Goal: Task Accomplishment & Management: Complete application form

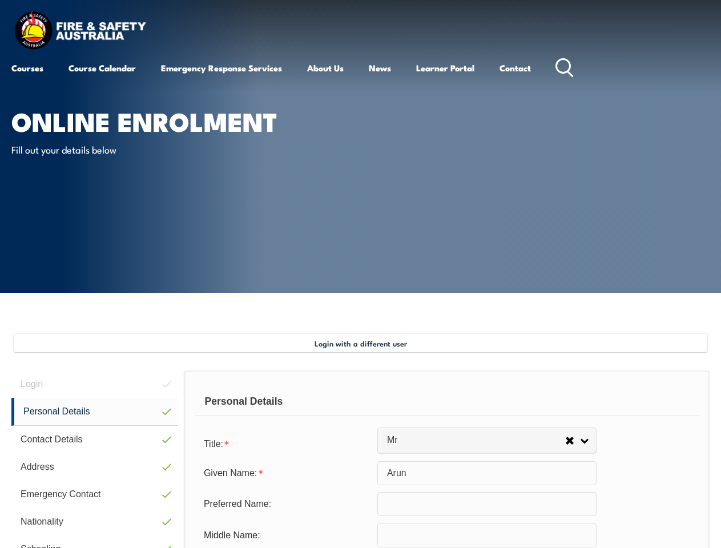
select select "Mr"
select select "M"
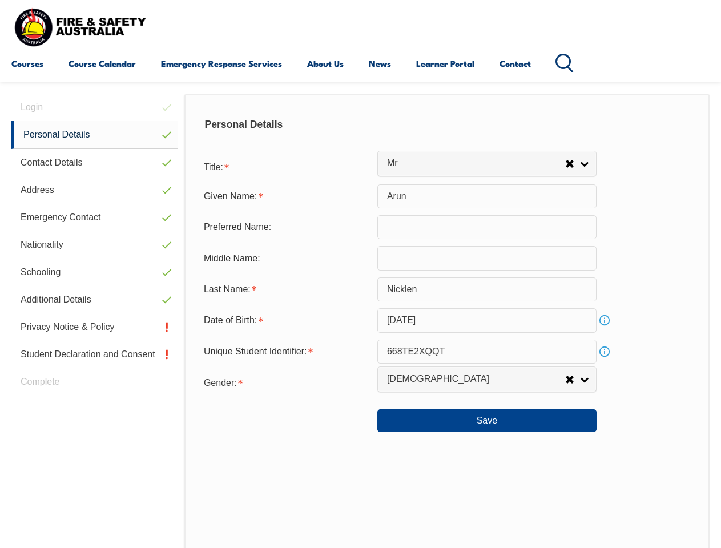
click at [360, 135] on div "Personal Details" at bounding box center [447, 125] width 505 height 29
click at [360, 321] on div "Date of Birth:" at bounding box center [286, 320] width 183 height 22
click at [95, 107] on div "Login Personal Details Contact Details Address Emergency Contact Nationality Sc…" at bounding box center [97, 390] width 173 height 593
click at [95, 135] on link "Personal Details" at bounding box center [94, 135] width 167 height 28
click at [95, 163] on link "Contact Details" at bounding box center [94, 162] width 167 height 27
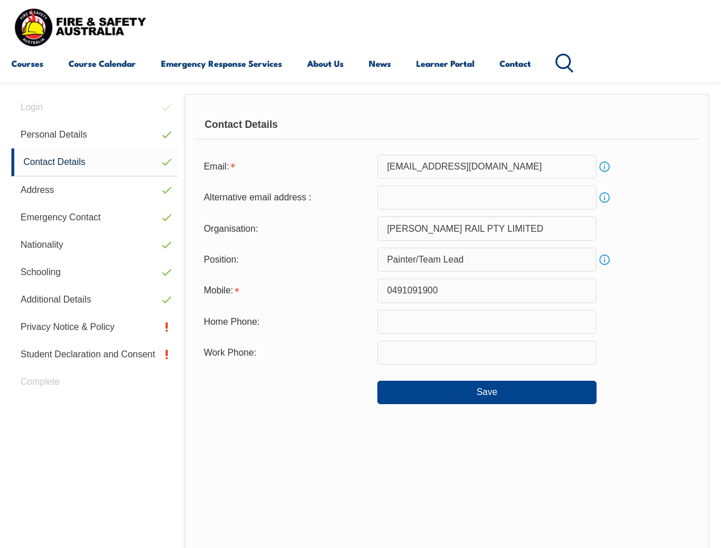
click at [95, 190] on link "Address" at bounding box center [94, 189] width 167 height 27
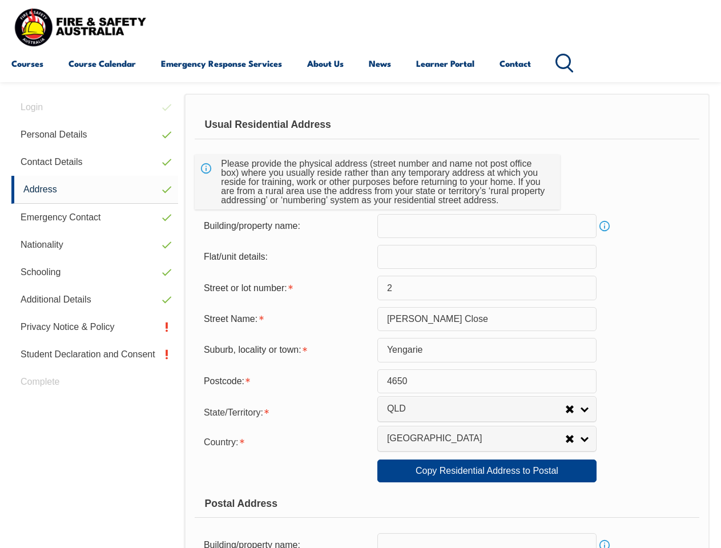
click at [95, 217] on link "Emergency Contact" at bounding box center [94, 217] width 167 height 27
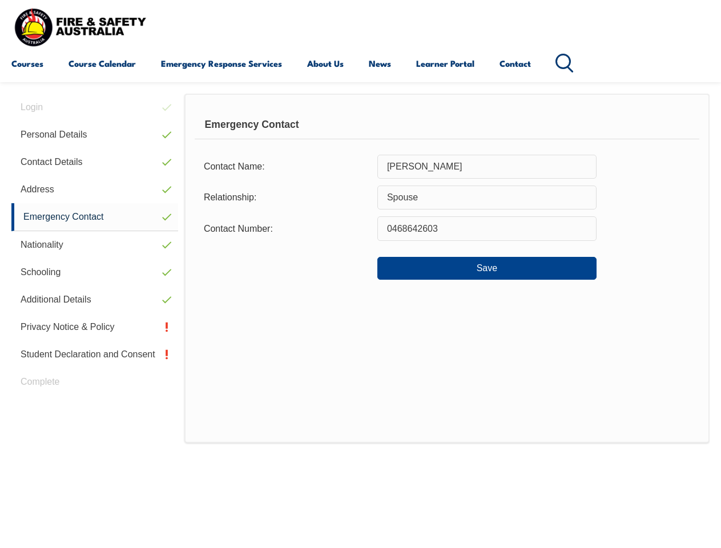
click at [95, 245] on link "Nationality" at bounding box center [94, 244] width 167 height 27
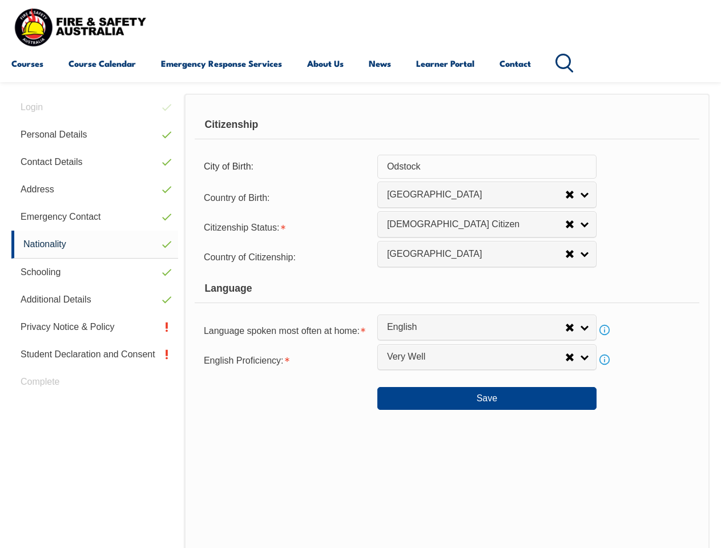
click at [95, 272] on link "Schooling" at bounding box center [94, 272] width 167 height 27
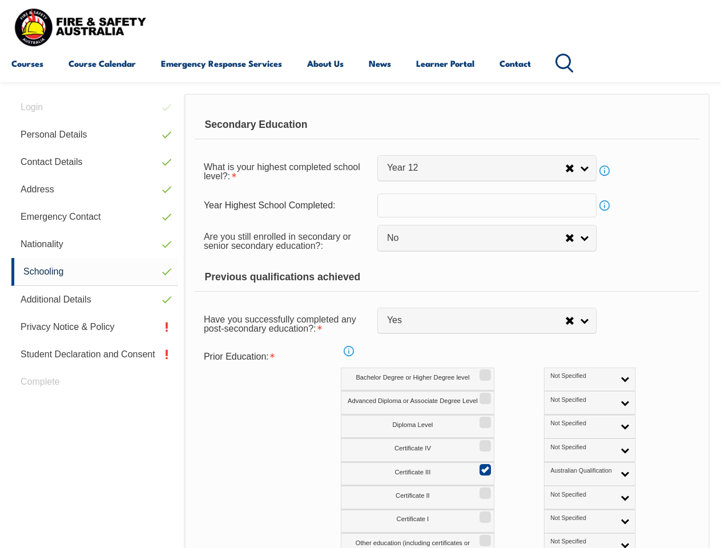
click at [95, 300] on link "Additional Details" at bounding box center [94, 299] width 167 height 27
